Goal: Information Seeking & Learning: Check status

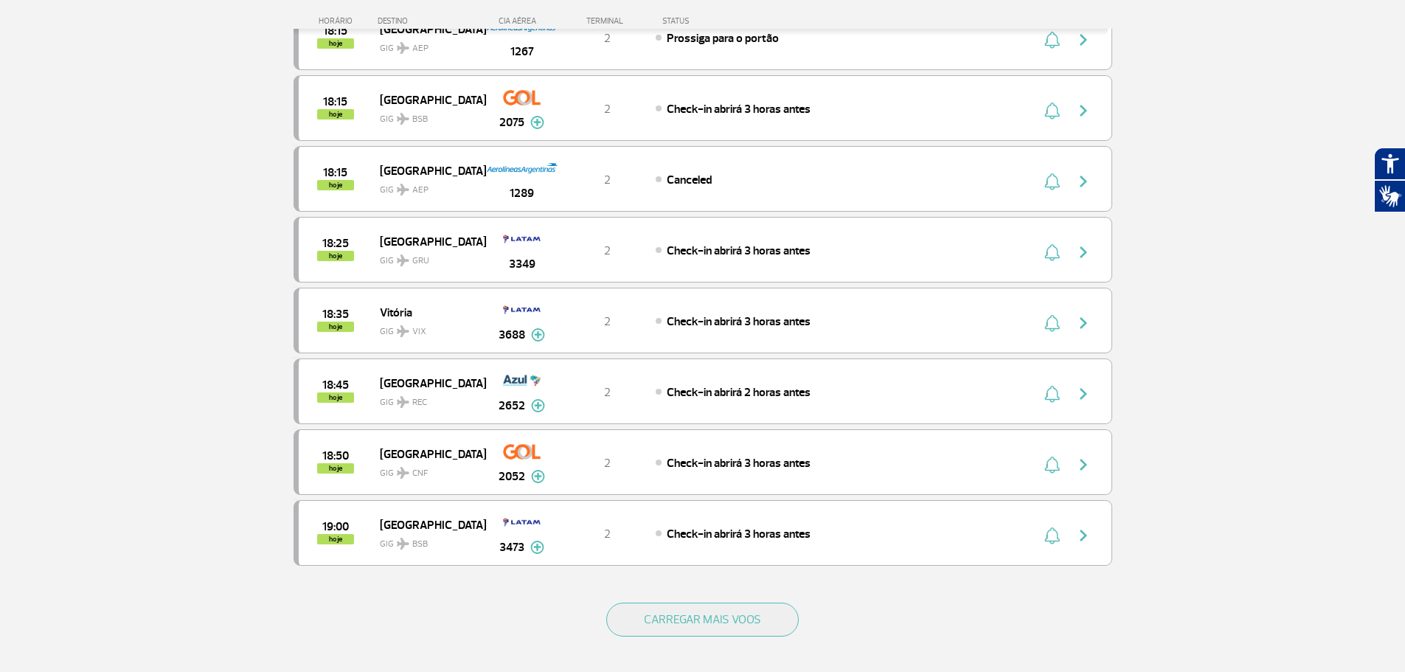
scroll to position [1106, 0]
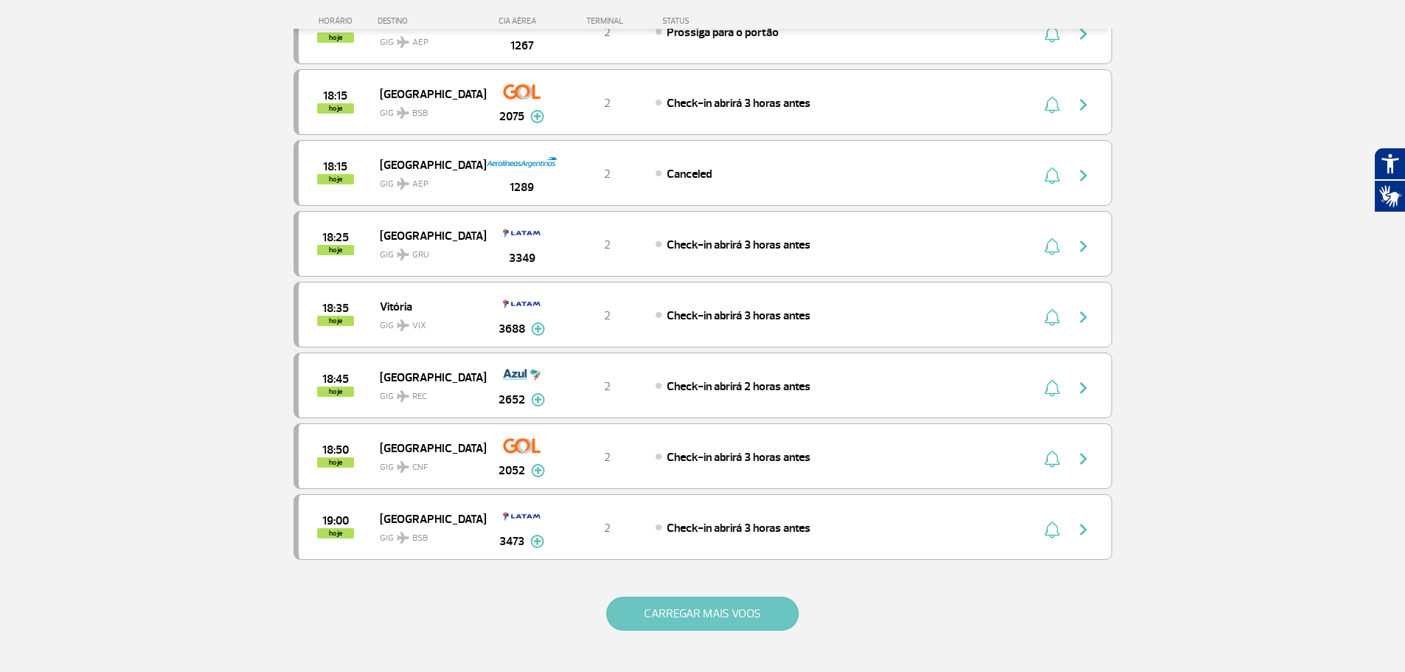
click at [738, 618] on button "CARREGAR MAIS VOOS" at bounding box center [702, 614] width 192 height 34
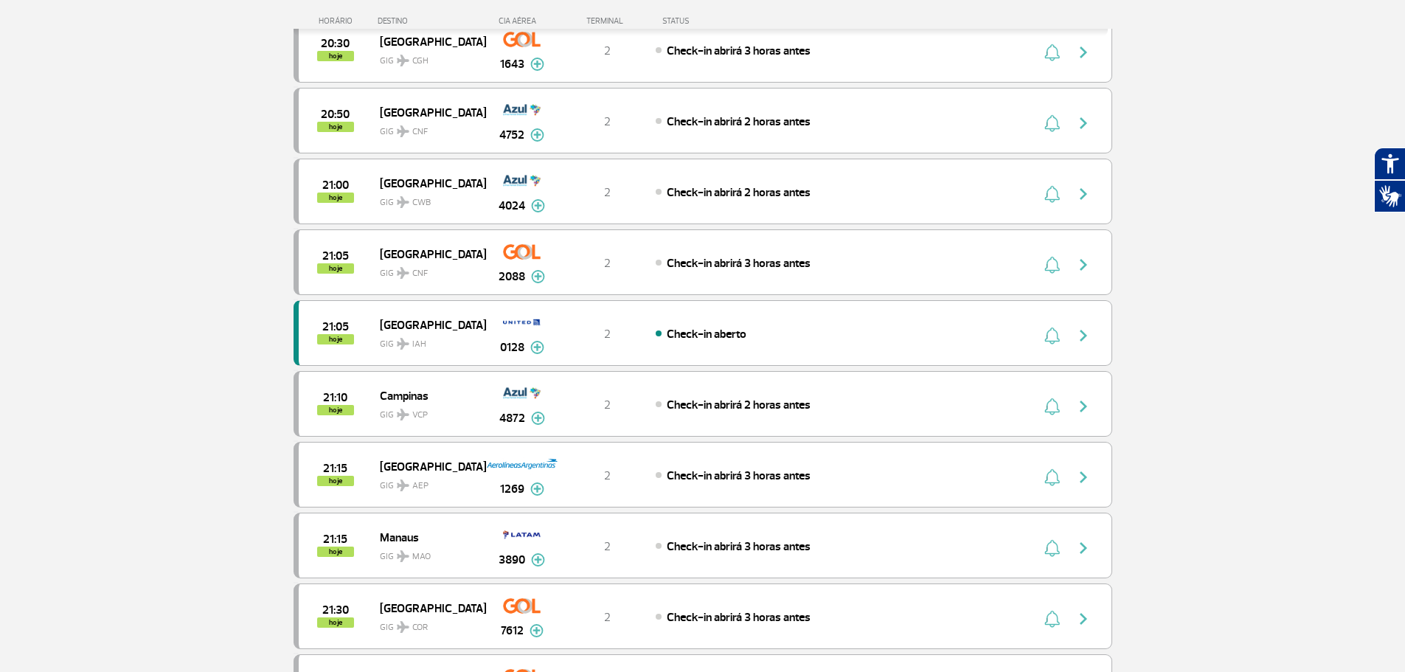
scroll to position [1917, 0]
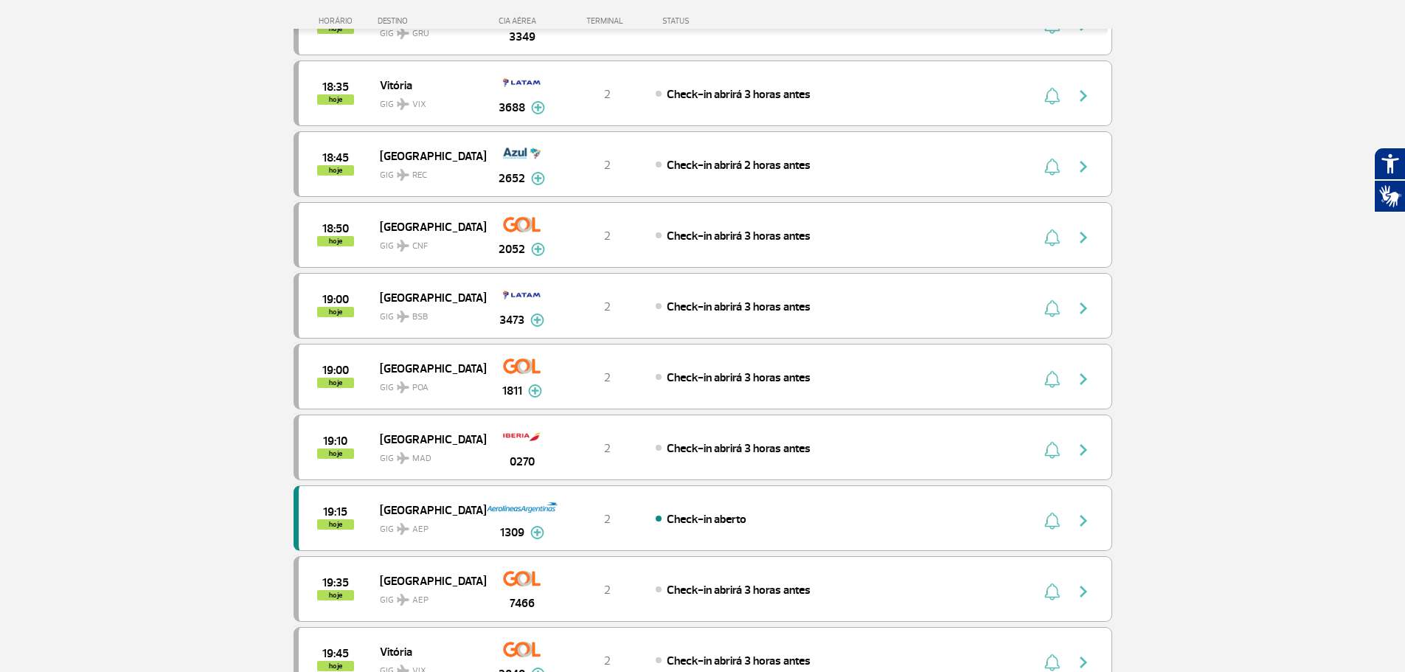
scroll to position [1254, 0]
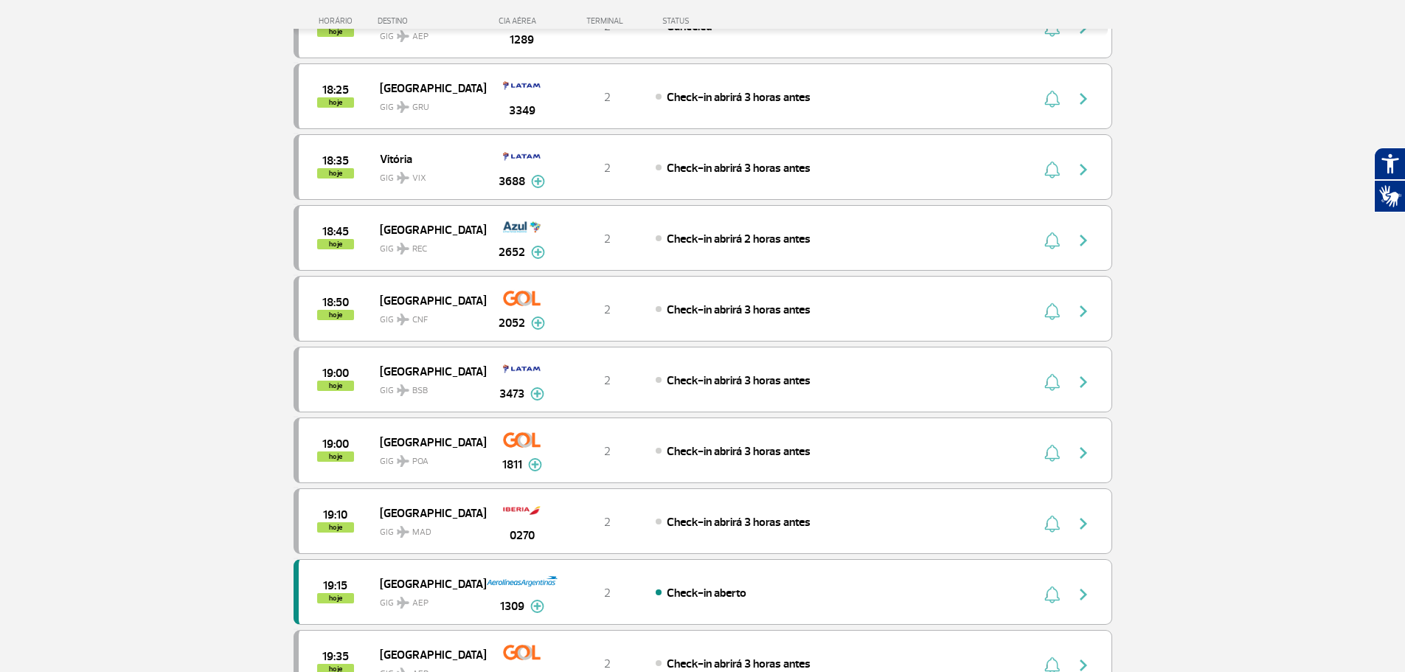
click at [1156, 271] on section "Página Inicial > Voos > Painel de Voos Painel de Voos Partidas Chegadas 16:35 1…" at bounding box center [702, 392] width 1405 height 3146
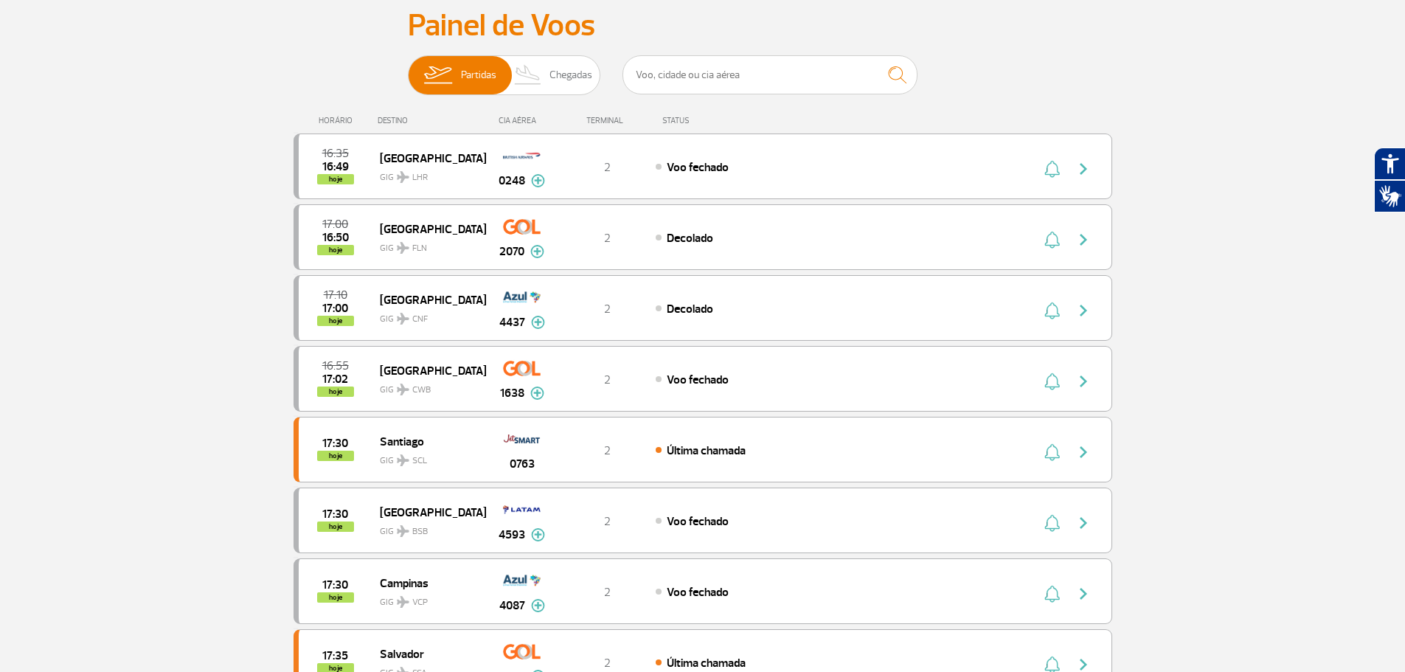
scroll to position [0, 0]
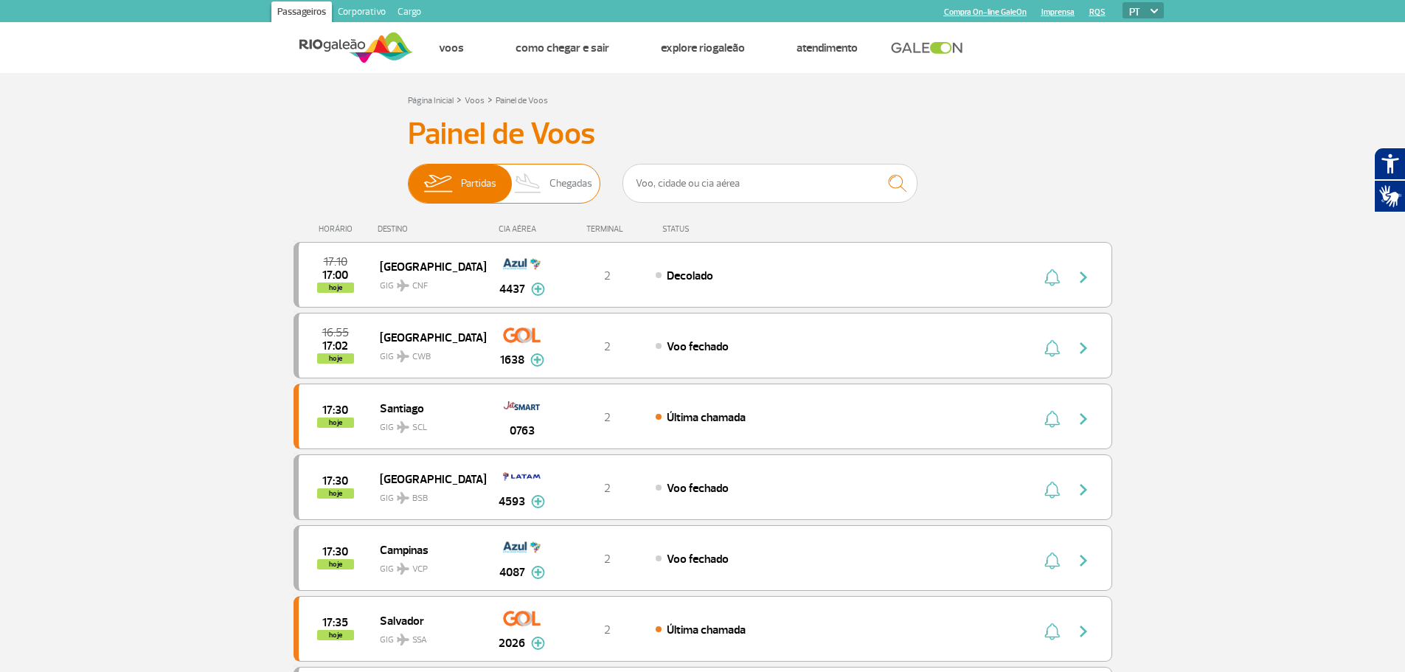
click at [452, 190] on img at bounding box center [437, 183] width 46 height 38
click at [408, 176] on input "Partidas Chegadas" at bounding box center [408, 176] width 0 height 0
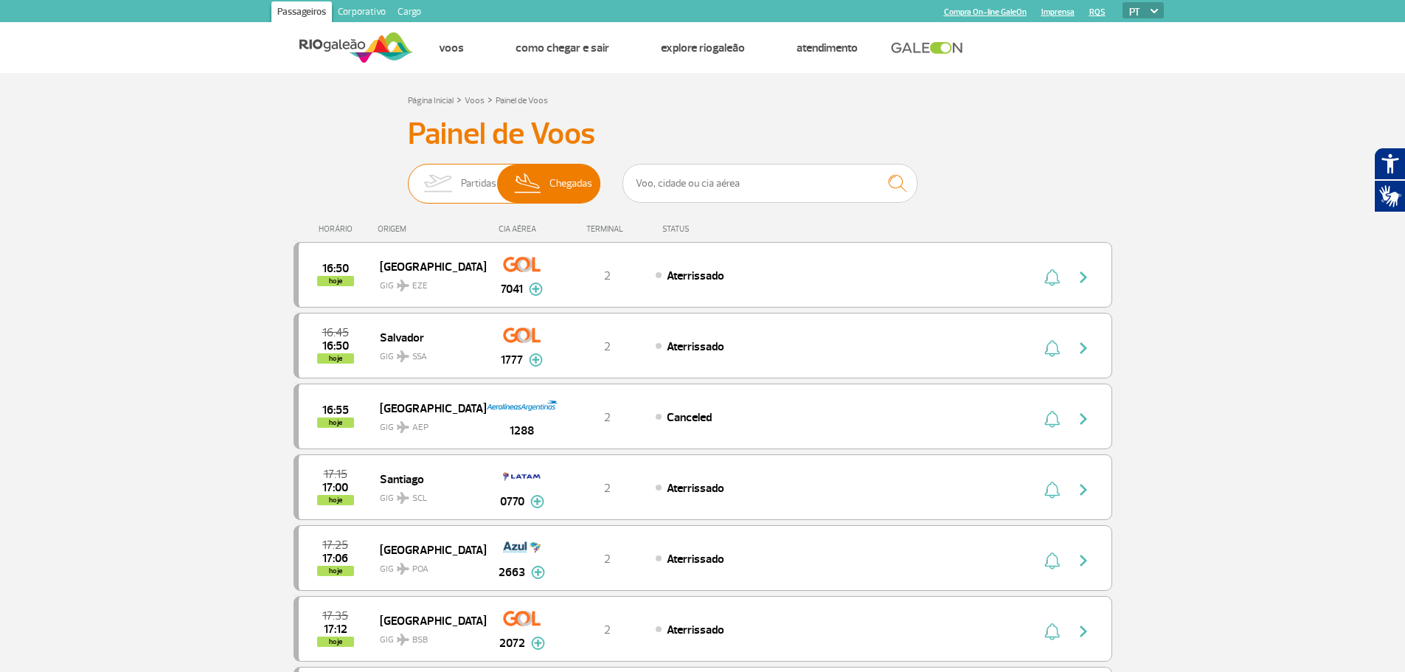
click at [459, 167] on img at bounding box center [437, 183] width 46 height 38
click at [408, 176] on input "Partidas Chegadas" at bounding box center [408, 176] width 0 height 0
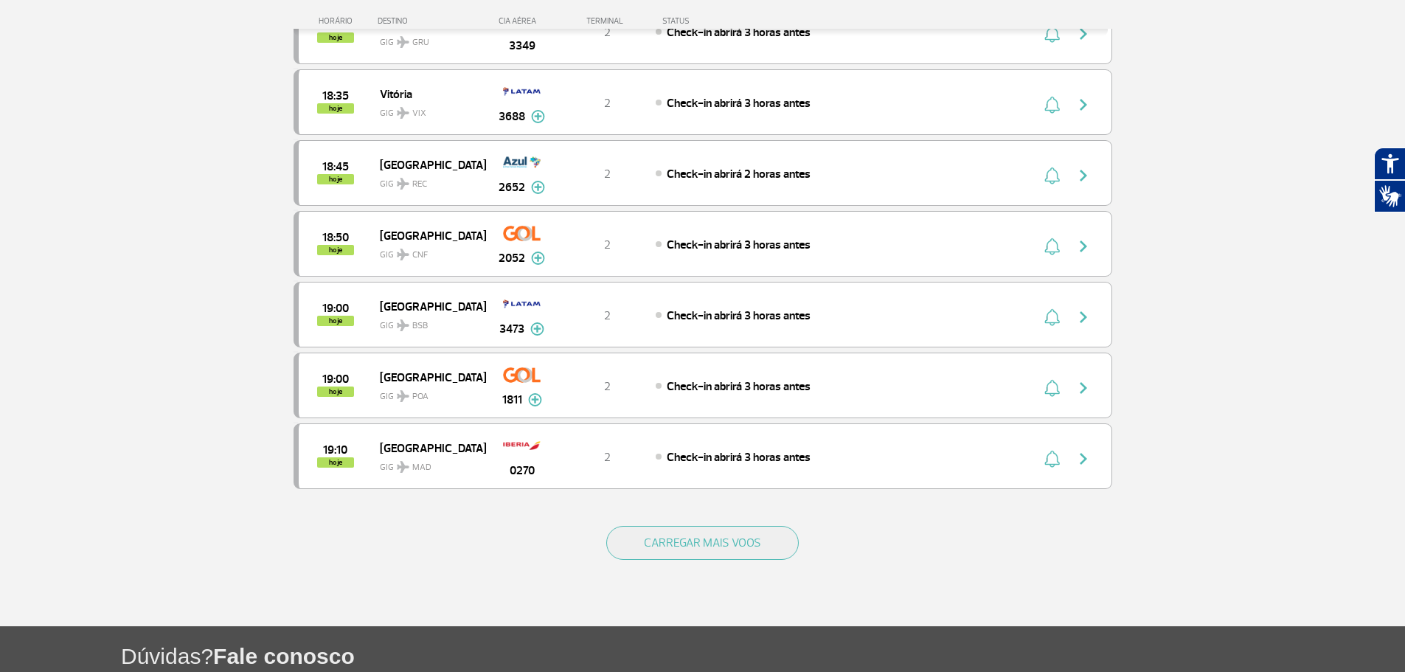
scroll to position [1180, 0]
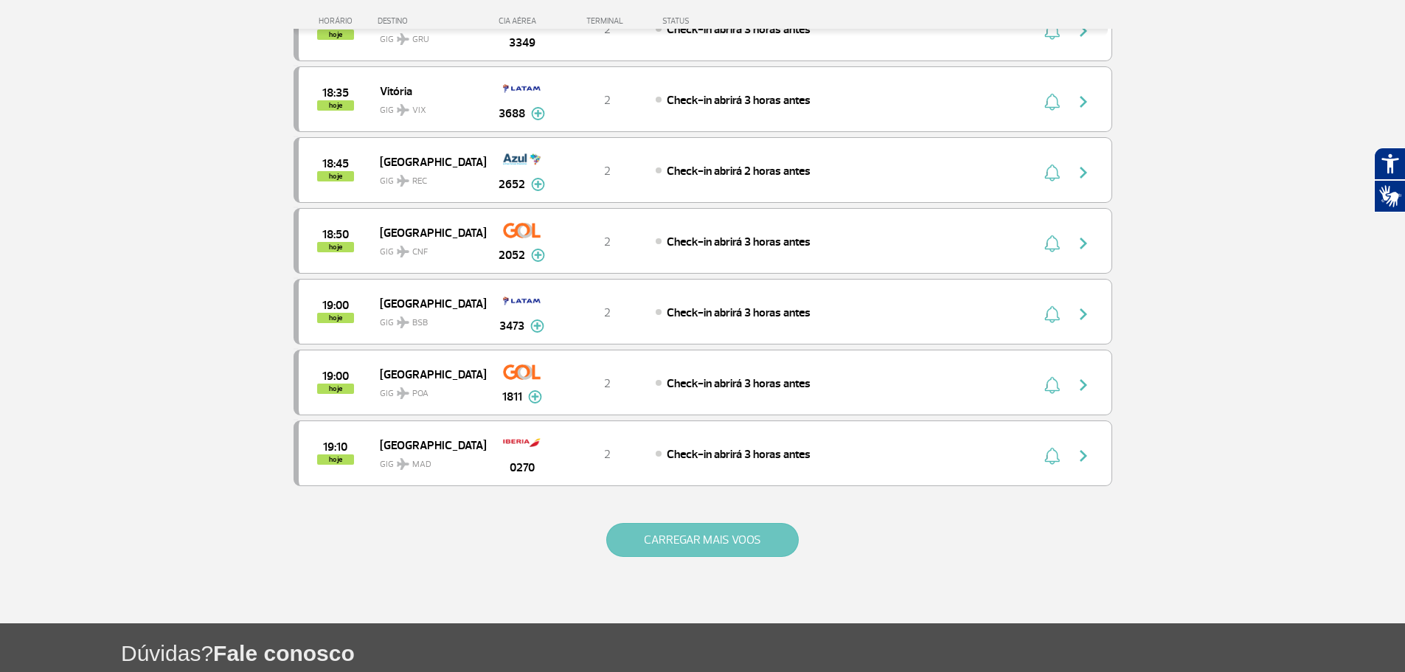
click at [712, 541] on button "CARREGAR MAIS VOOS" at bounding box center [702, 540] width 192 height 34
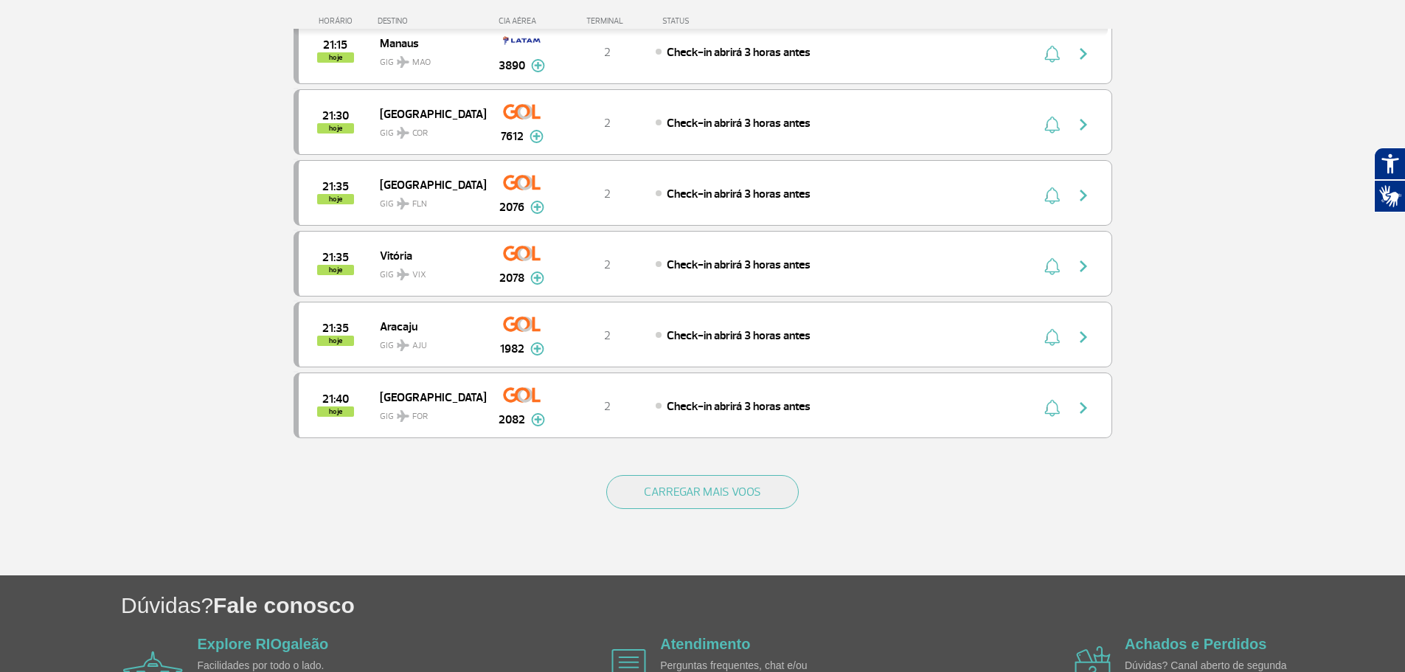
scroll to position [2655, 0]
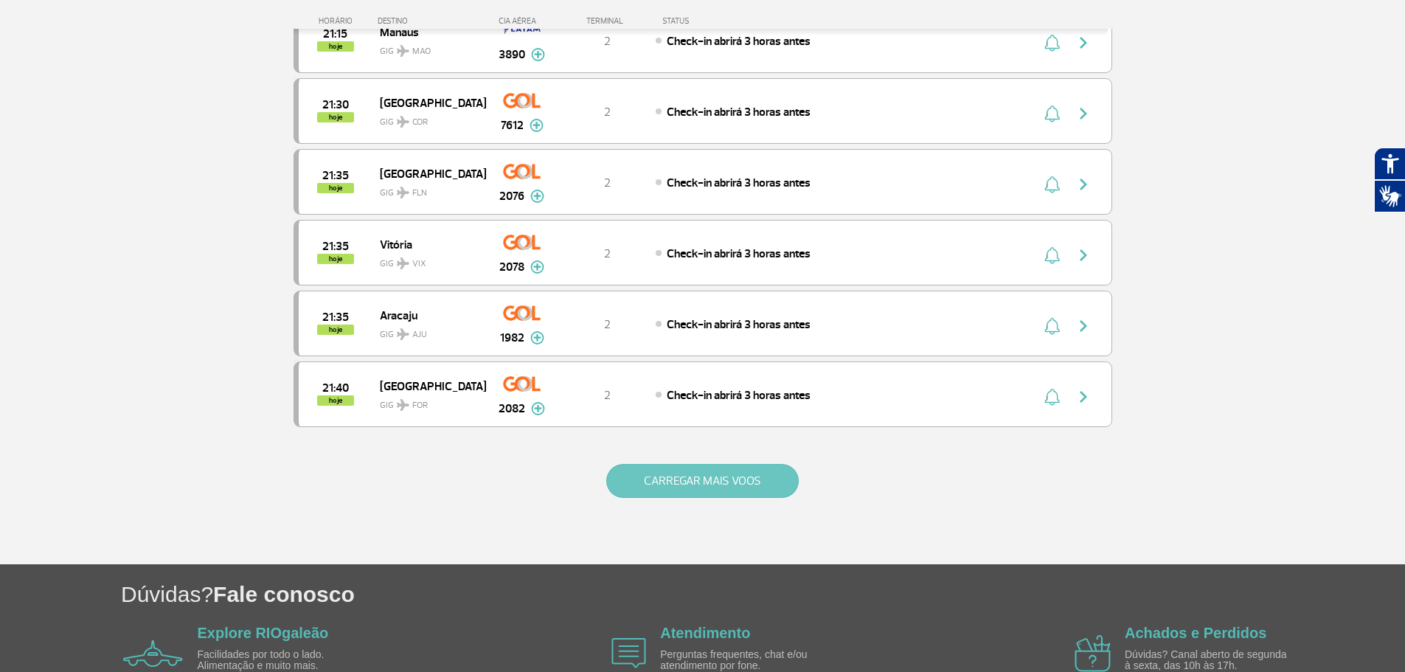
click at [715, 486] on button "CARREGAR MAIS VOOS" at bounding box center [702, 481] width 192 height 34
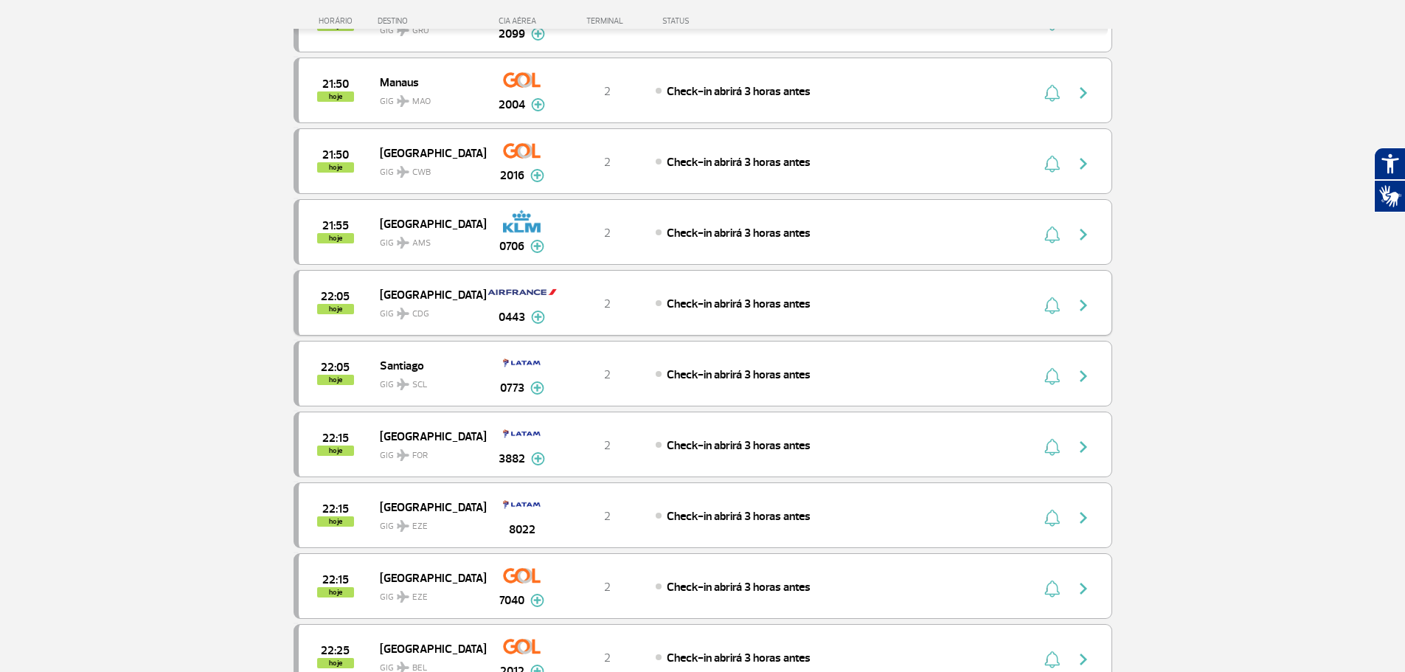
scroll to position [3097, 0]
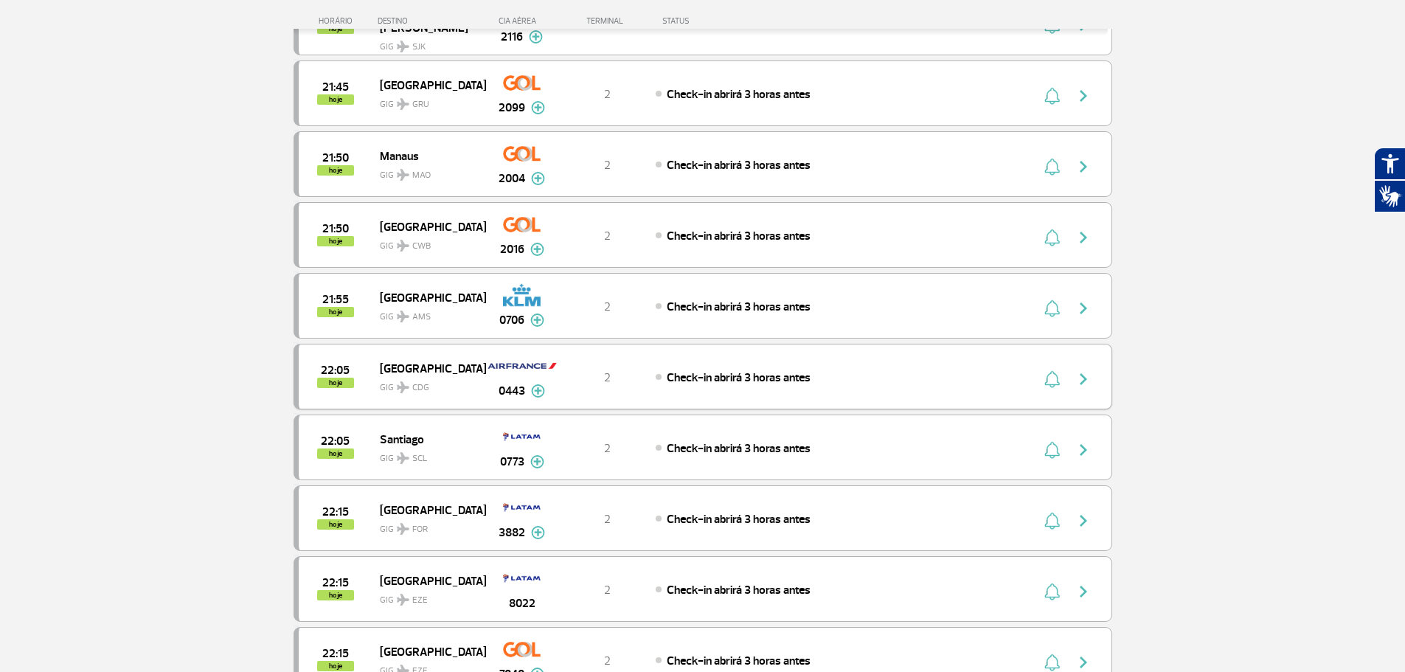
click at [1087, 377] on img "button" at bounding box center [1083, 379] width 18 height 18
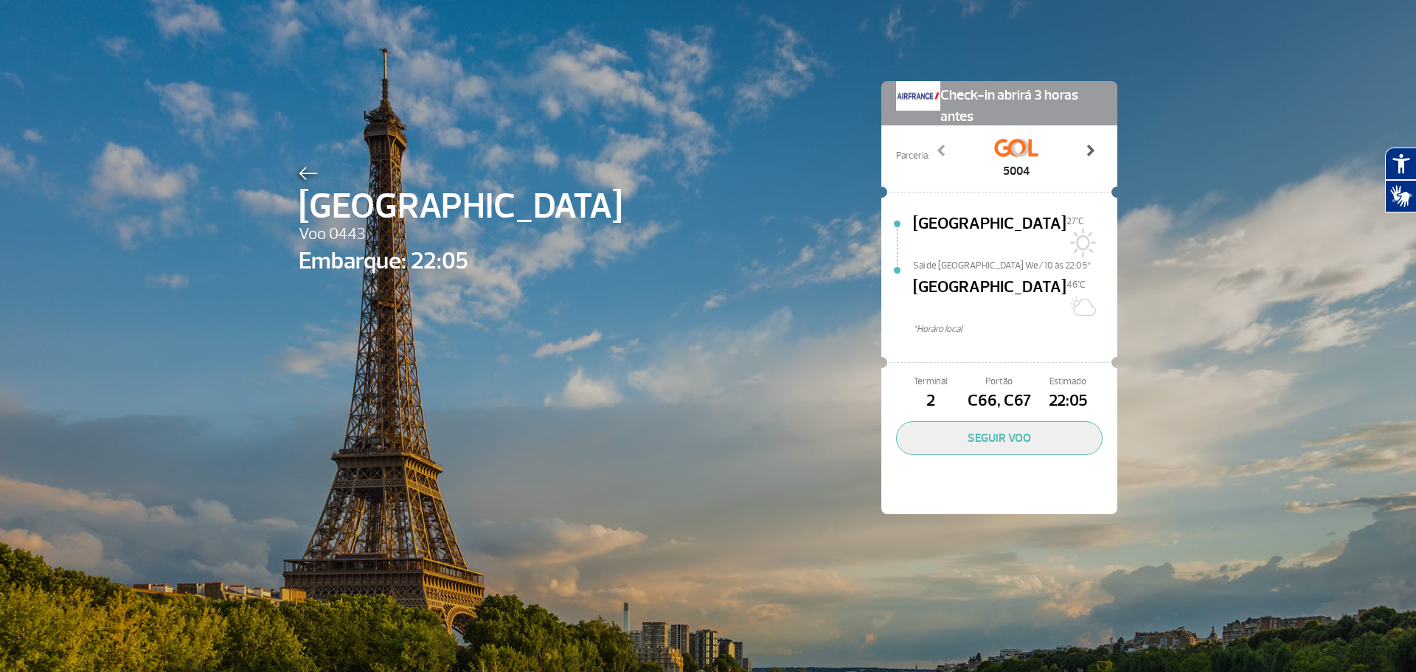
click at [1082, 146] on span at bounding box center [1089, 150] width 15 height 15
click at [939, 145] on span at bounding box center [941, 150] width 15 height 15
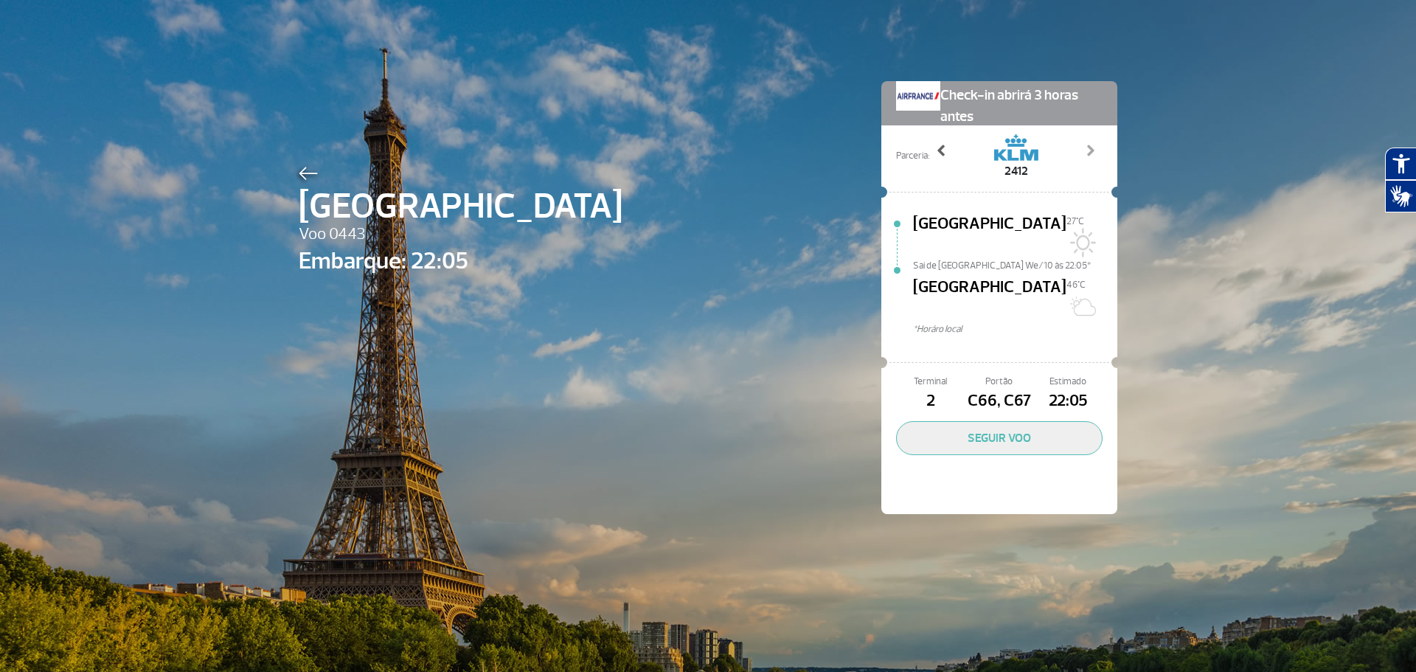
click at [939, 145] on span at bounding box center [941, 150] width 15 height 15
click at [1088, 150] on span at bounding box center [1089, 150] width 15 height 15
click at [1092, 151] on link "Next" at bounding box center [1090, 161] width 26 height 37
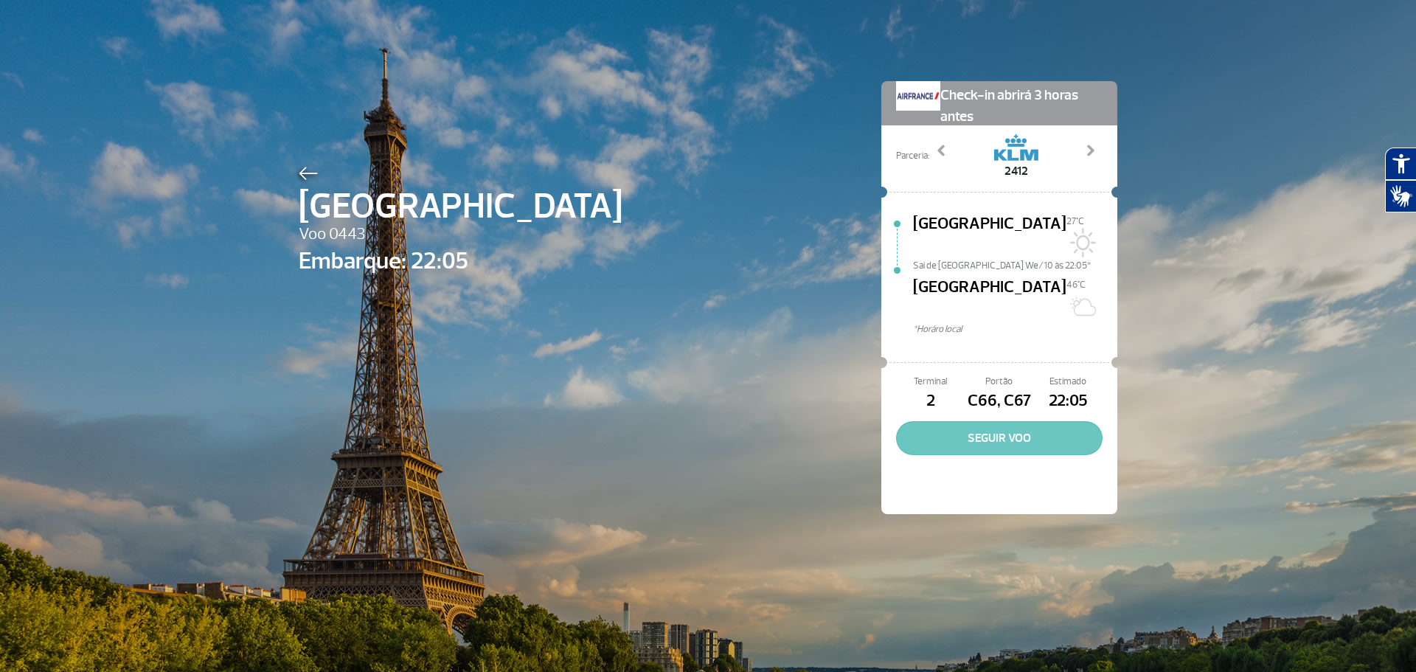
click at [1004, 421] on button "SEGUIR VOO" at bounding box center [999, 438] width 206 height 34
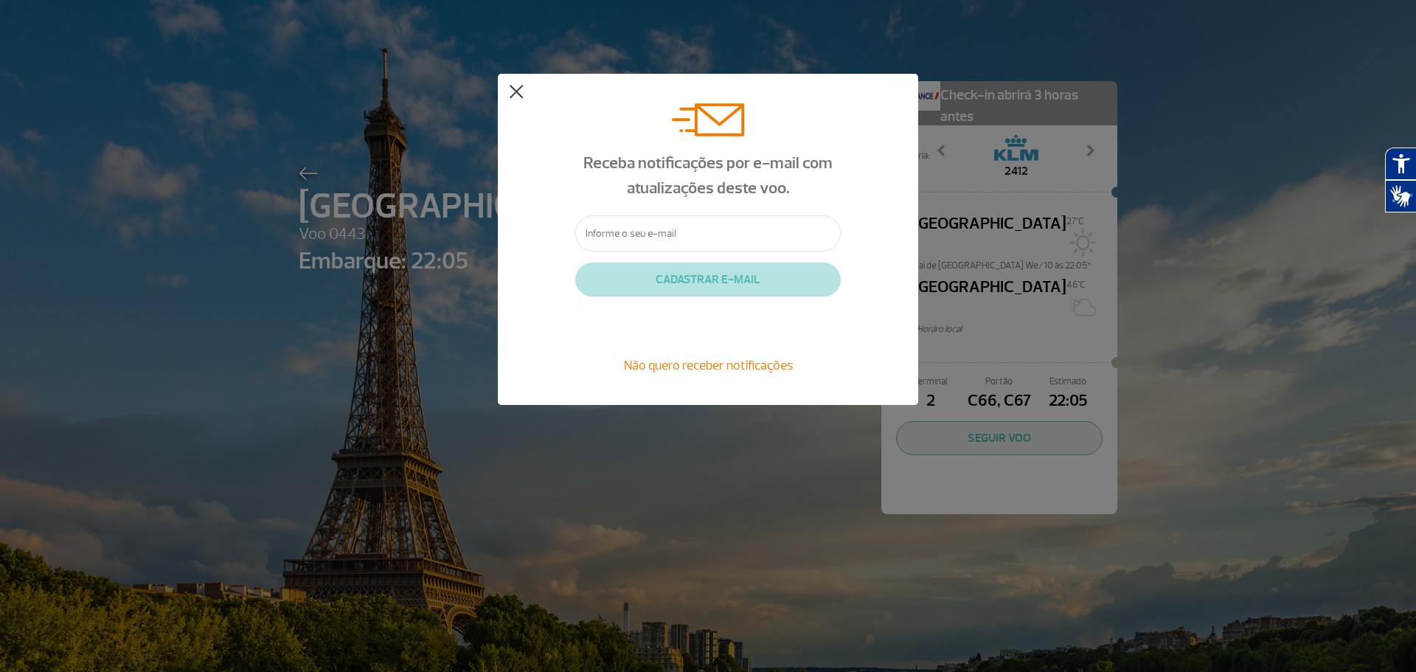
click at [512, 85] on button at bounding box center [516, 92] width 15 height 15
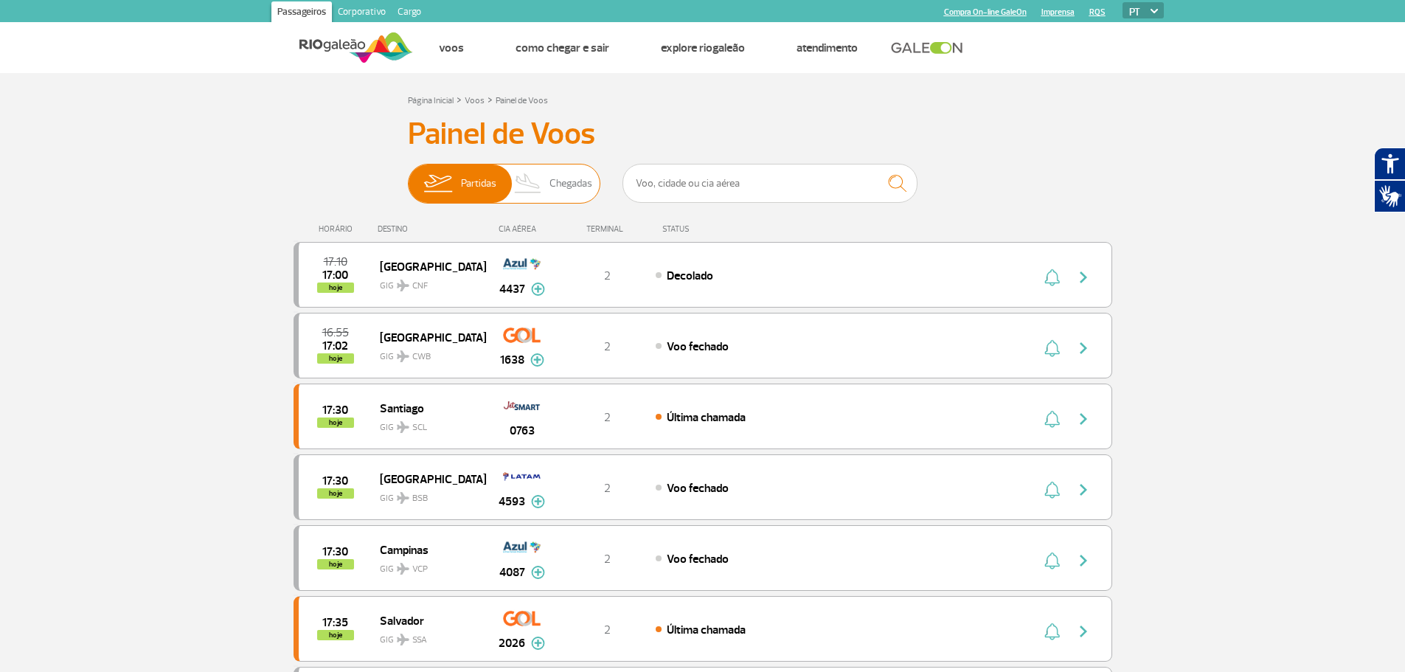
click at [563, 169] on span "Chegadas" at bounding box center [570, 183] width 43 height 38
click at [408, 176] on input "Partidas Chegadas" at bounding box center [408, 176] width 0 height 0
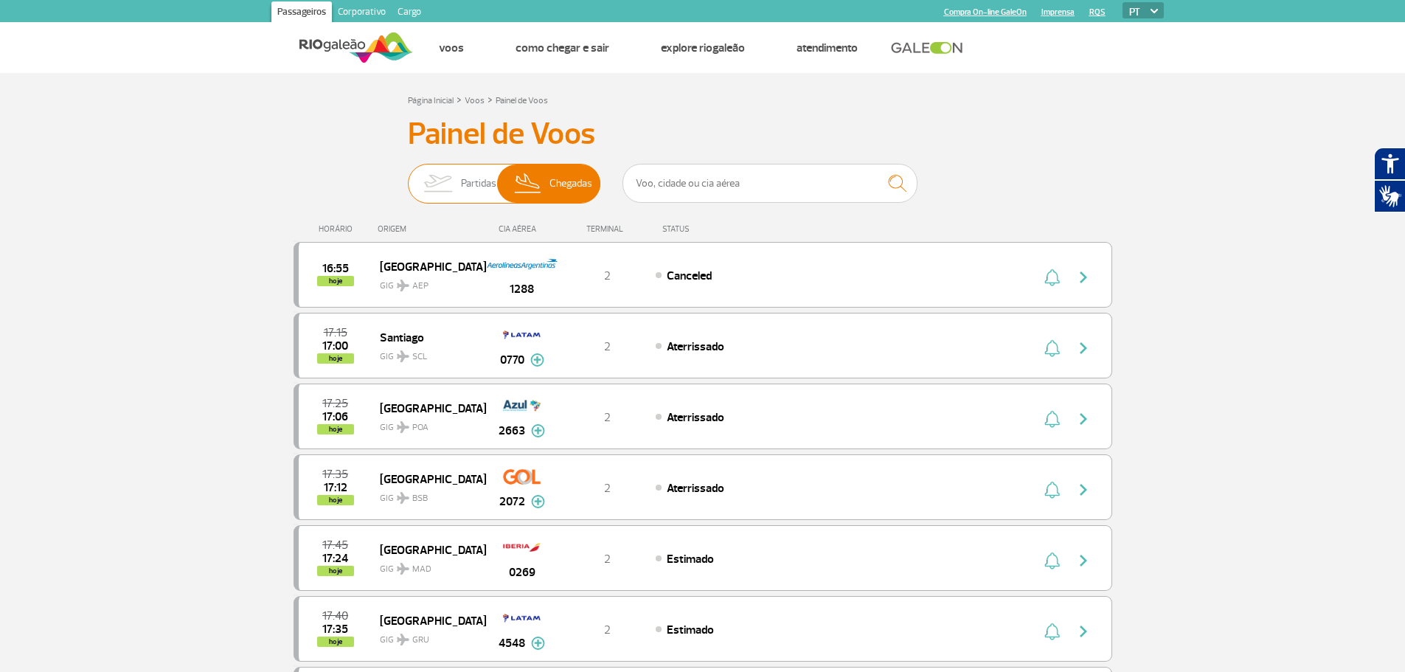
click at [482, 186] on span "Partidas" at bounding box center [478, 183] width 35 height 38
click at [408, 176] on input "Partidas Chegadas" at bounding box center [408, 176] width 0 height 0
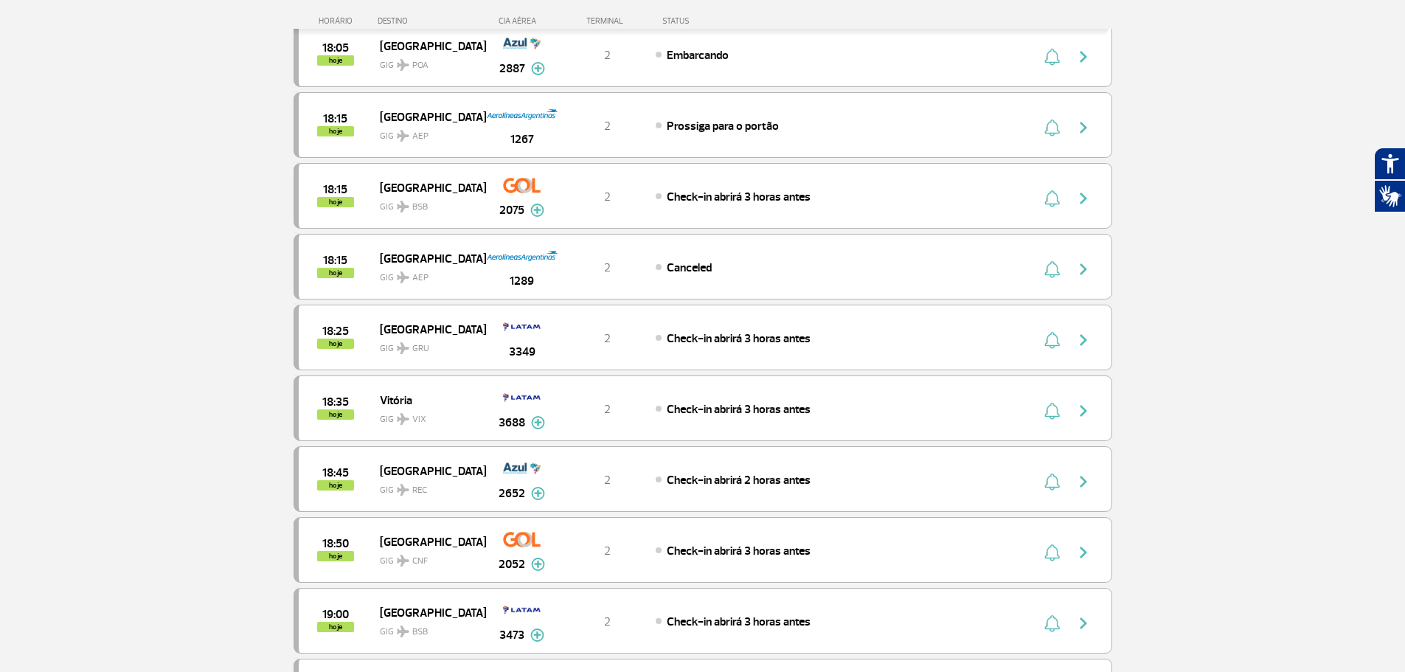
scroll to position [1326, 0]
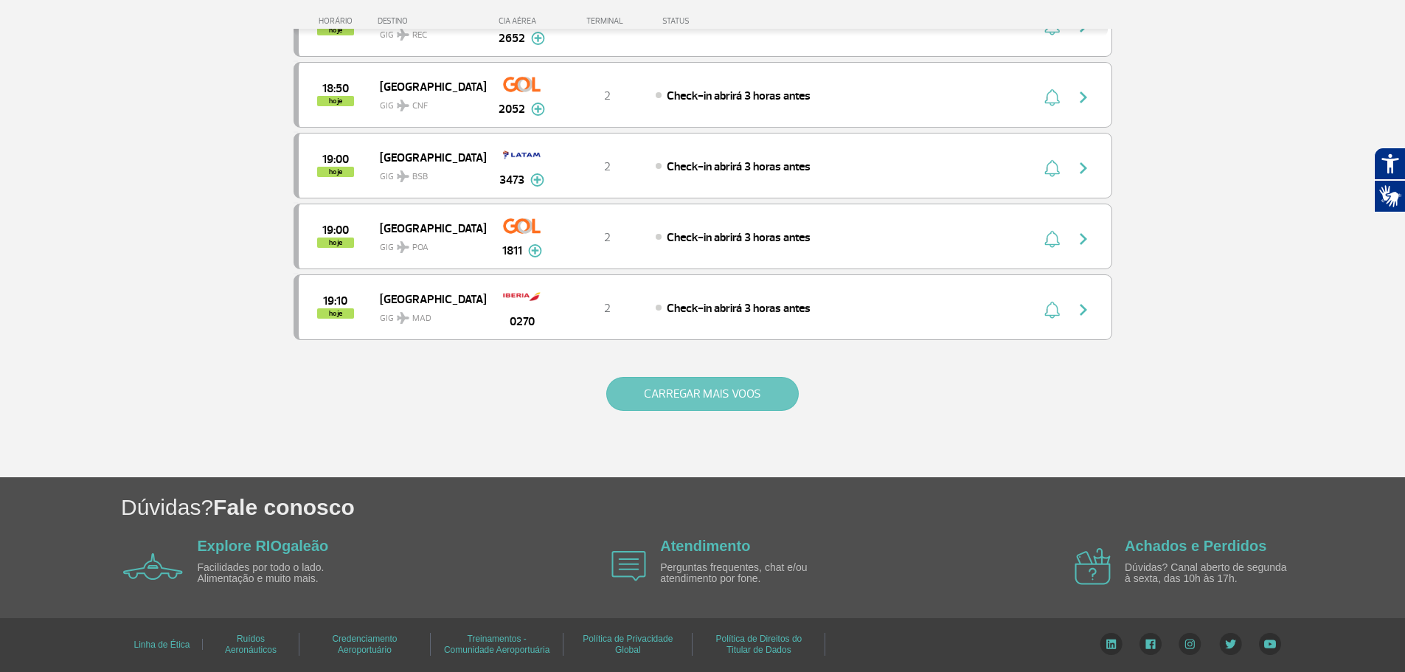
click at [675, 401] on button "CARREGAR MAIS VOOS" at bounding box center [702, 394] width 192 height 34
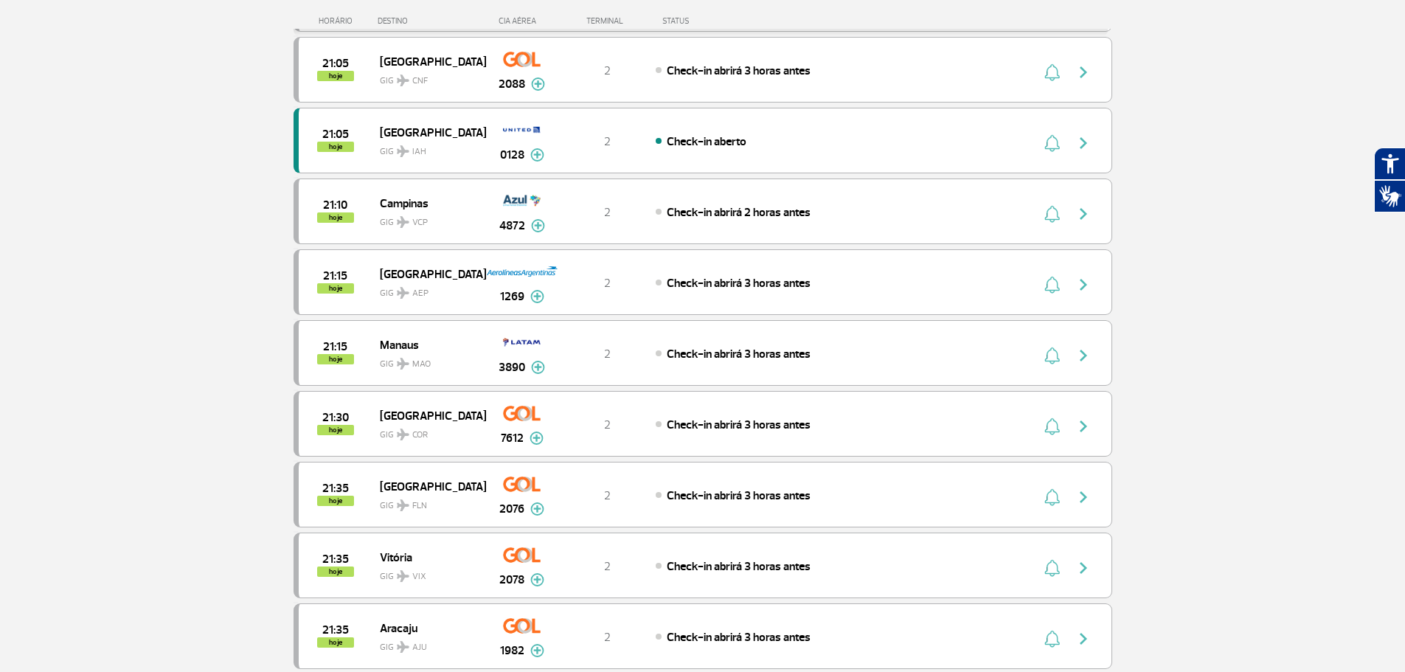
scroll to position [2506, 0]
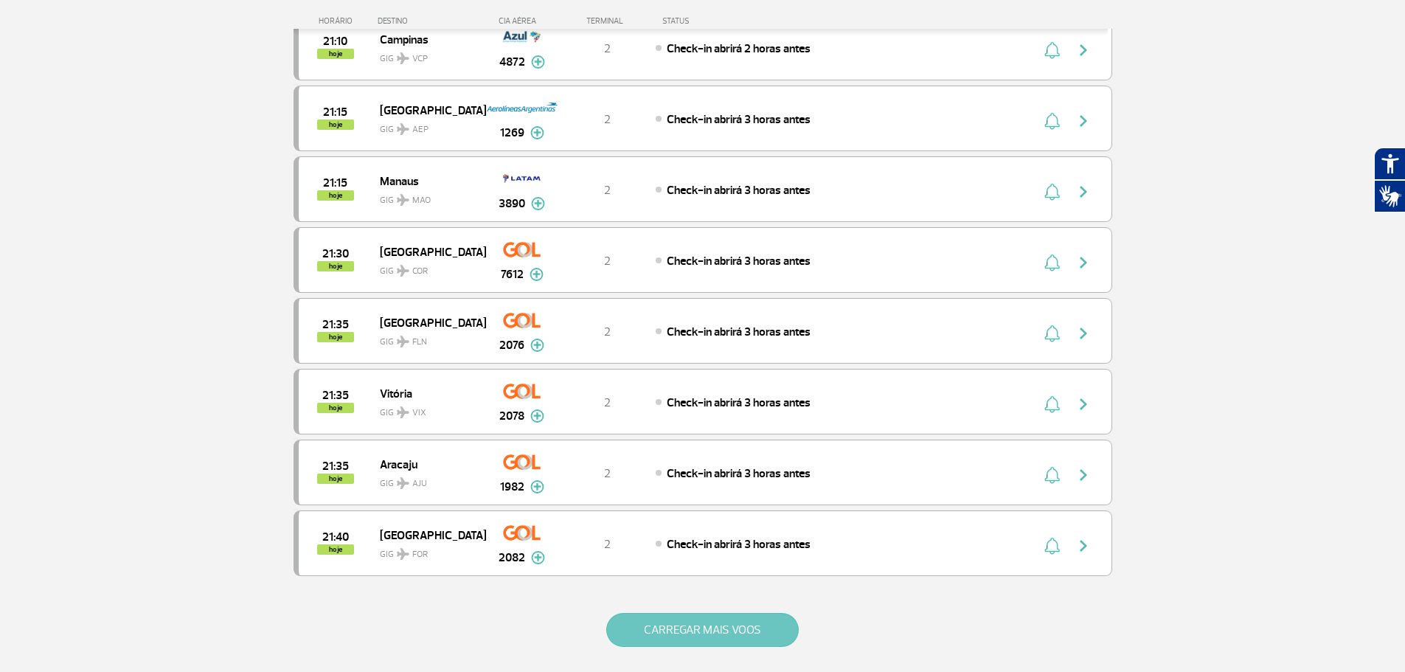
click at [698, 640] on button "CARREGAR MAIS VOOS" at bounding box center [702, 630] width 192 height 34
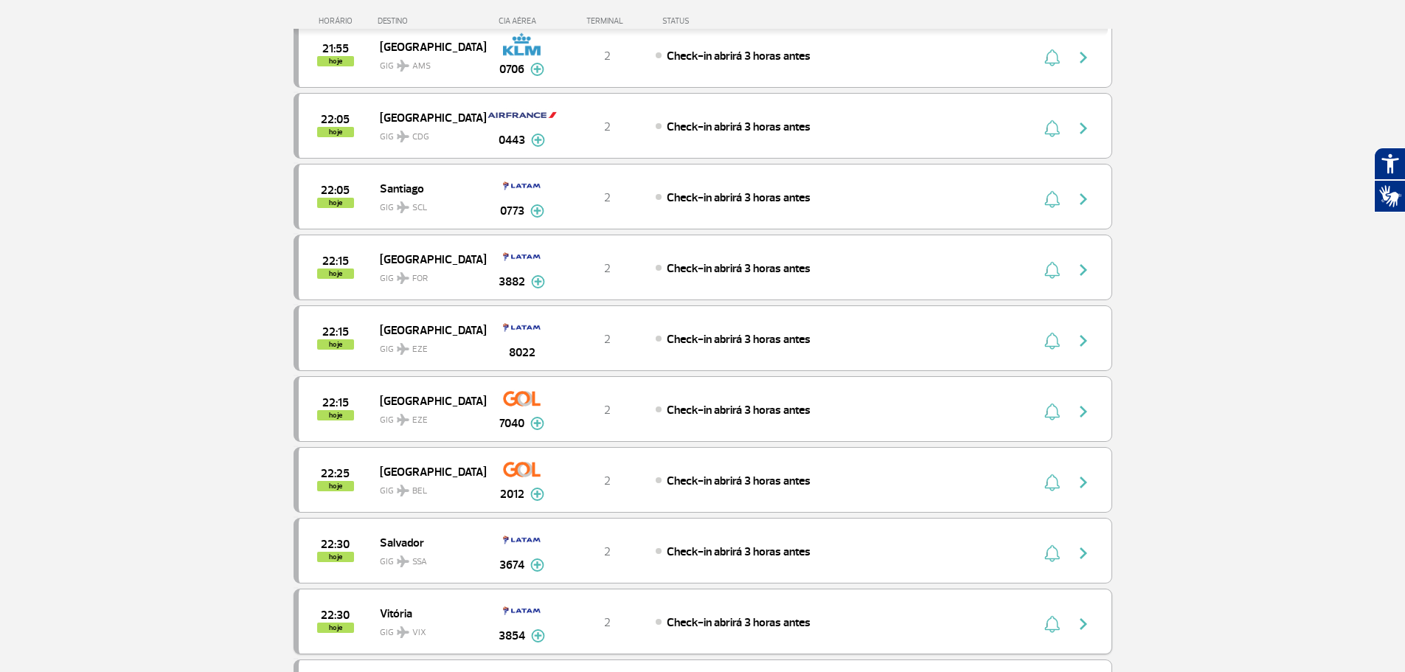
scroll to position [3169, 0]
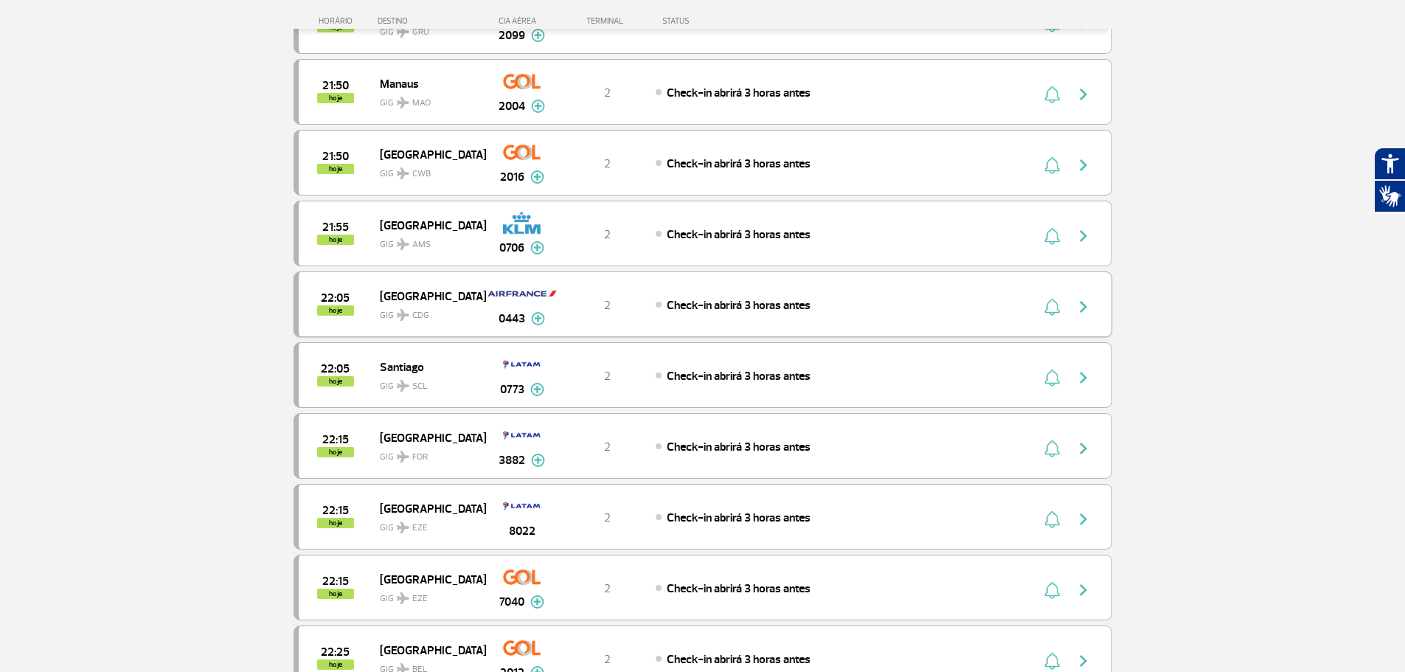
click at [1089, 305] on img "button" at bounding box center [1083, 307] width 18 height 18
